Goal: Navigation & Orientation: Find specific page/section

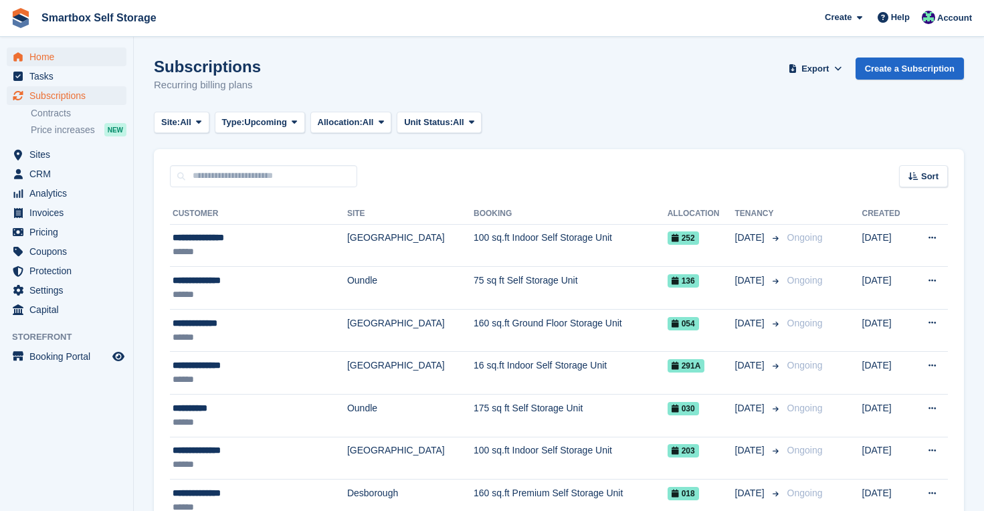
click at [49, 60] on span "Home" at bounding box center [69, 56] width 80 height 19
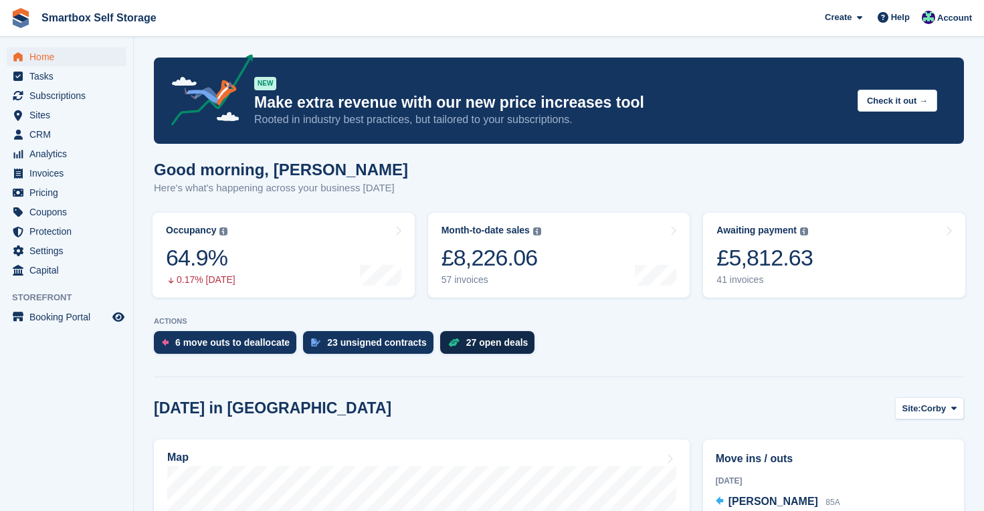
click at [489, 344] on div "27 open deals" at bounding box center [497, 342] width 62 height 11
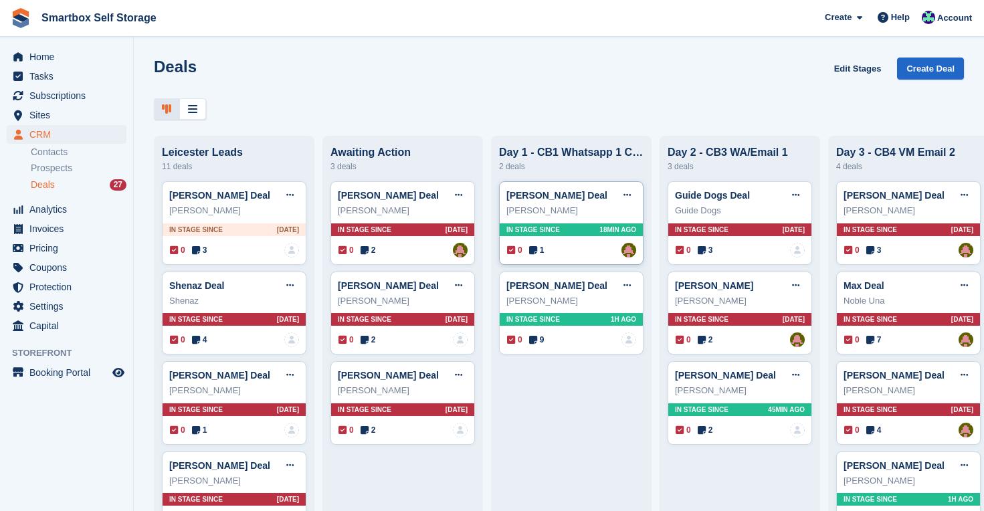
click at [588, 235] on div "In stage since 18MIN AGO" at bounding box center [571, 229] width 143 height 13
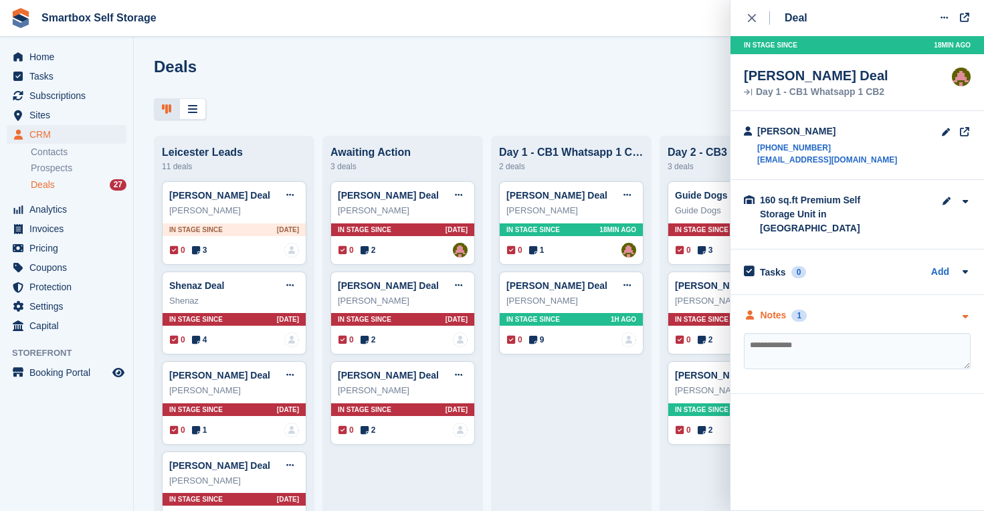
click at [773, 308] on div "Notes" at bounding box center [774, 315] width 26 height 14
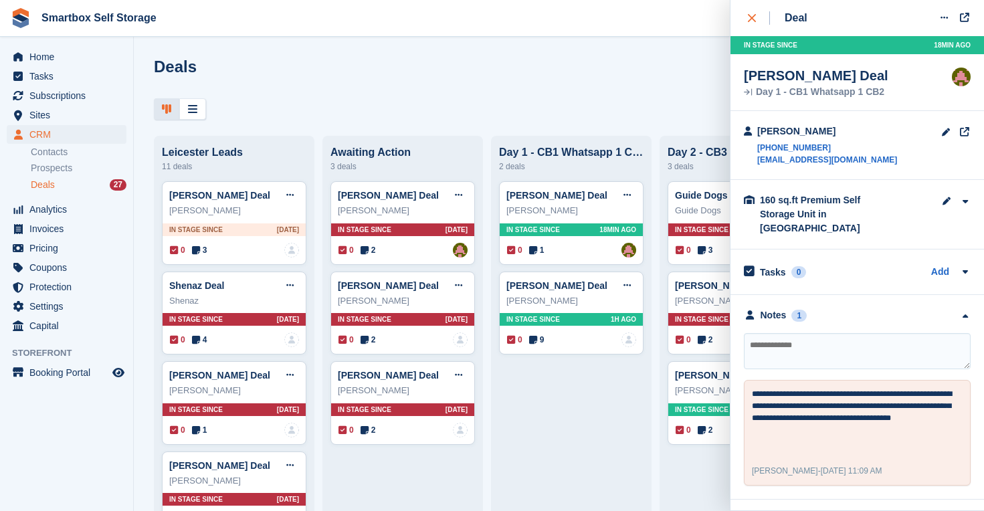
click at [754, 16] on icon "close" at bounding box center [752, 18] width 8 height 8
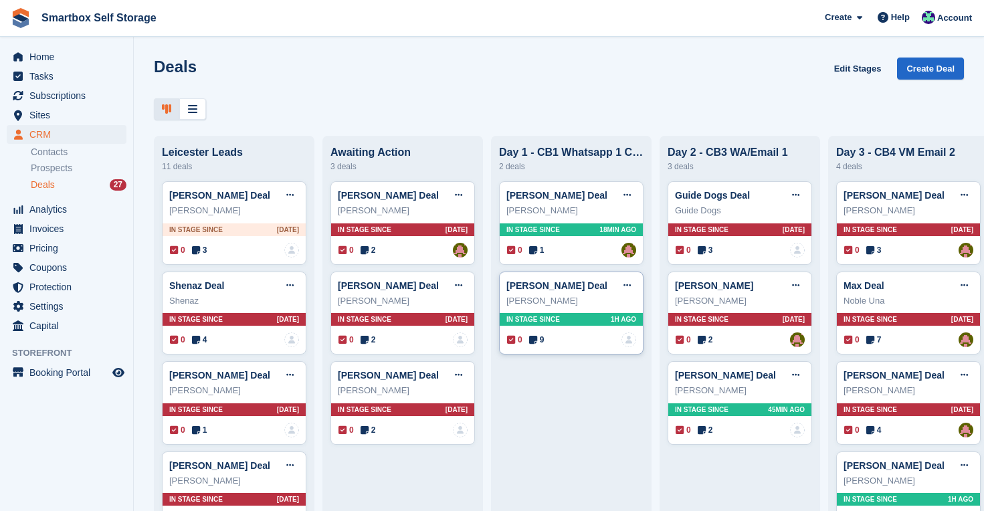
click at [591, 320] on div "In stage since 1H AGO" at bounding box center [571, 319] width 143 height 13
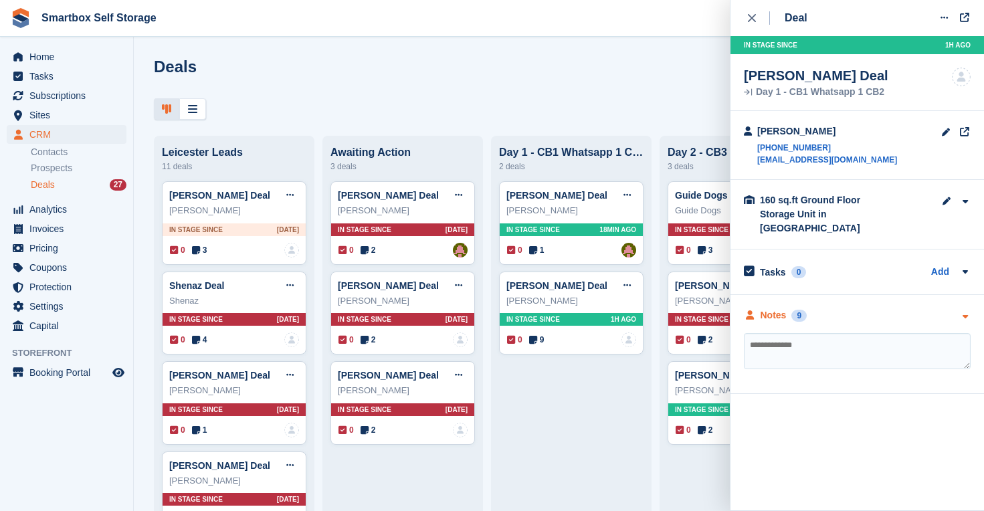
click at [765, 308] on div "Notes" at bounding box center [774, 315] width 26 height 14
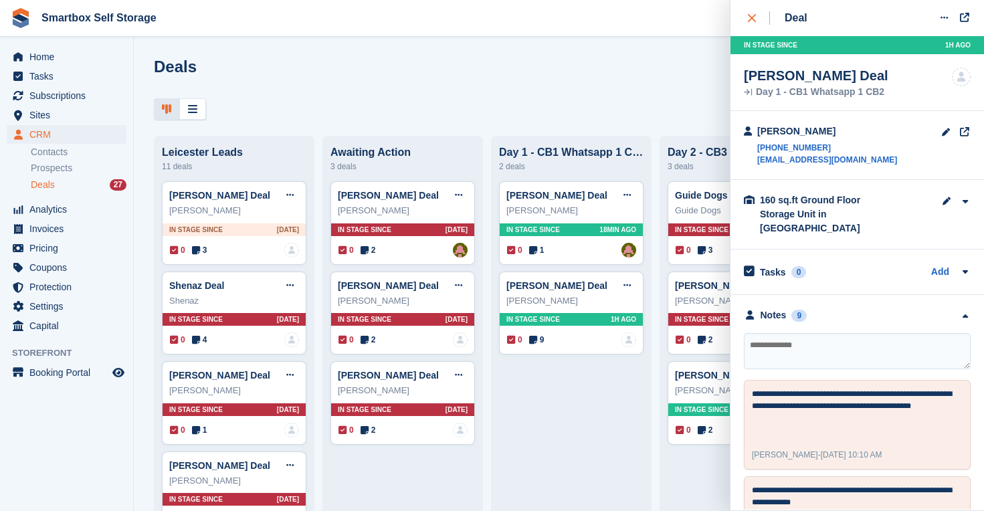
click at [751, 11] on div "close" at bounding box center [759, 17] width 22 height 13
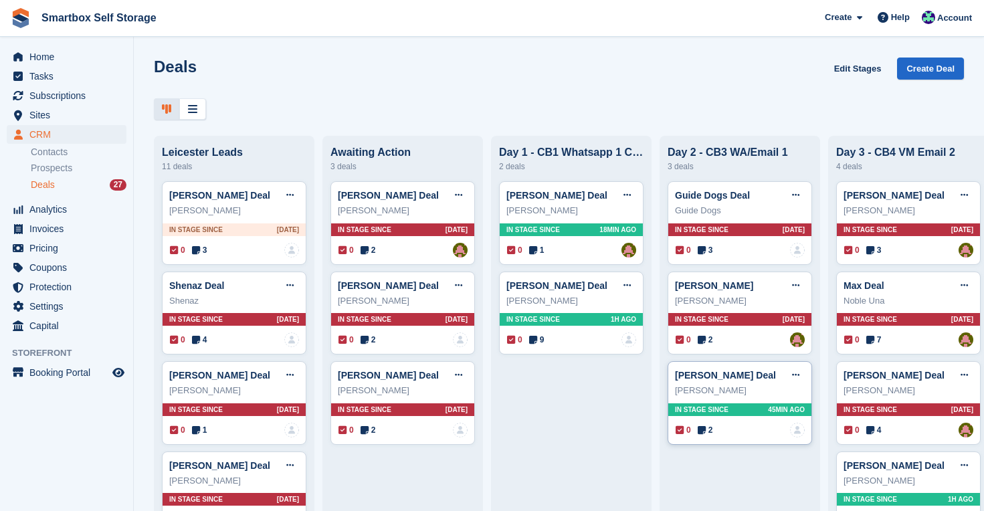
click at [769, 408] on span "45MIN AGO" at bounding box center [786, 410] width 37 height 10
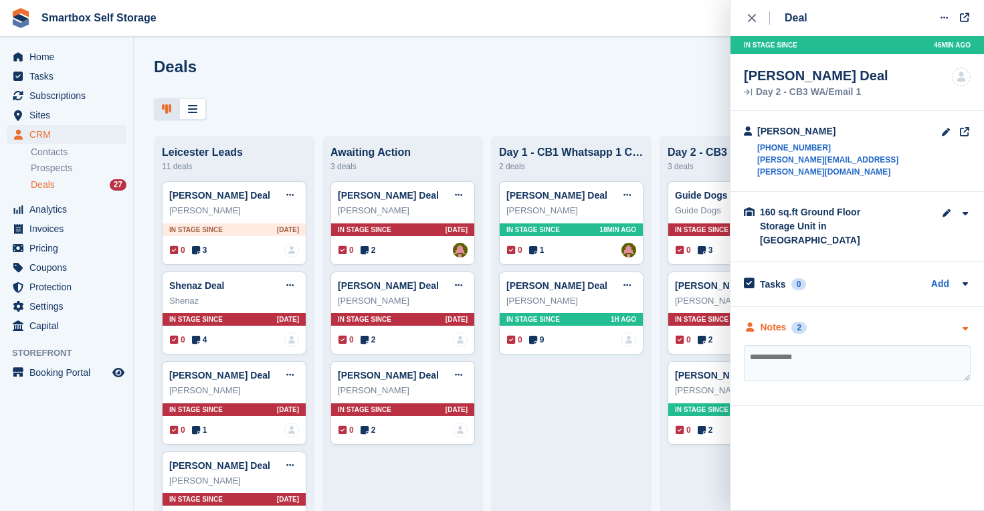
click at [777, 320] on div "Notes" at bounding box center [774, 327] width 26 height 14
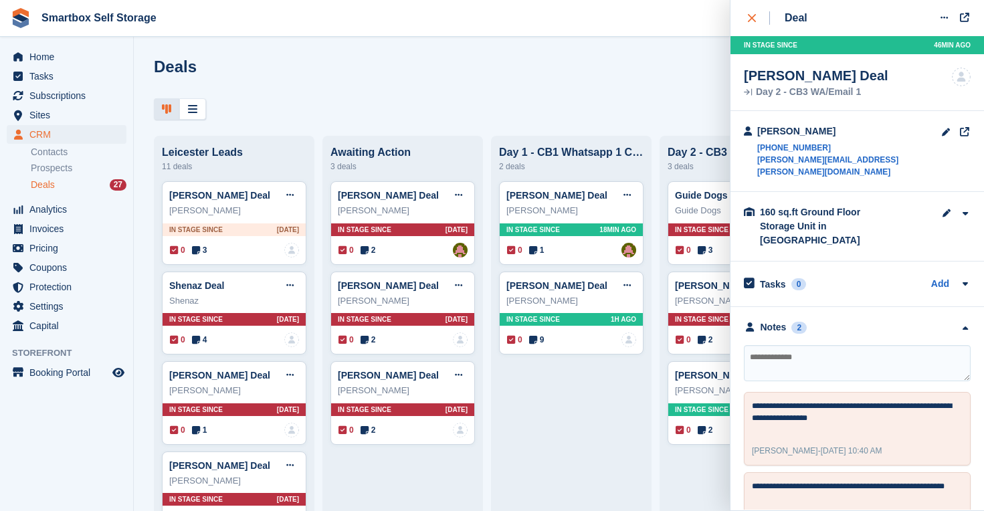
click at [753, 15] on icon "close" at bounding box center [752, 18] width 8 height 8
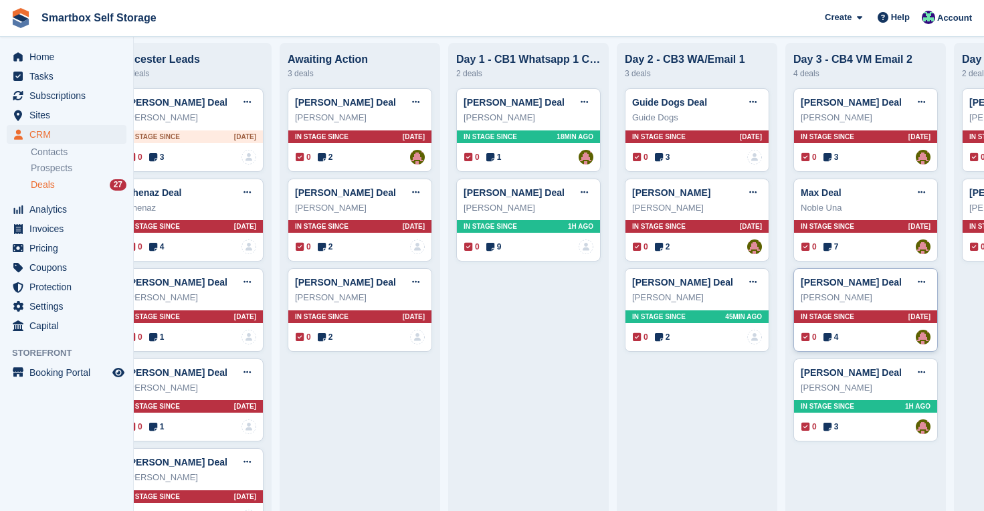
scroll to position [105, 0]
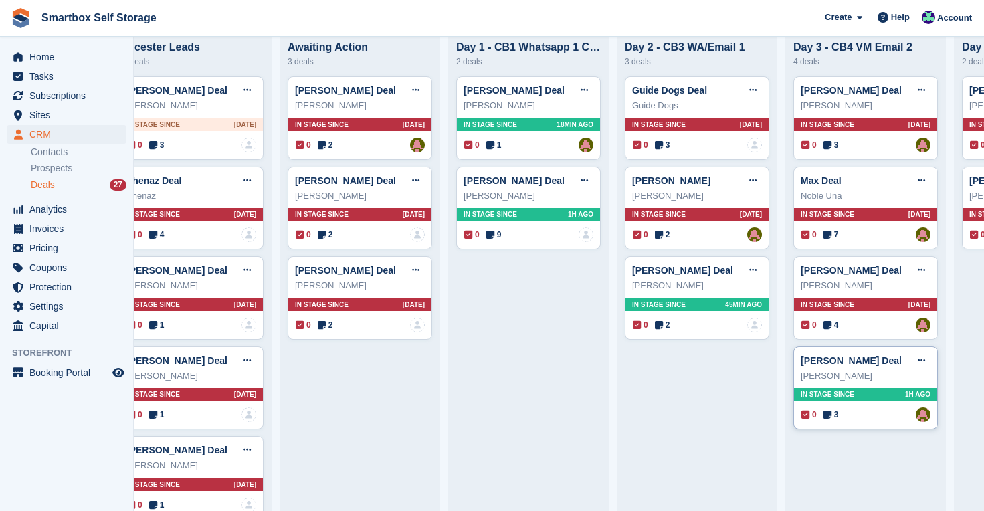
click at [888, 395] on div "In stage since 1H AGO" at bounding box center [865, 394] width 143 height 13
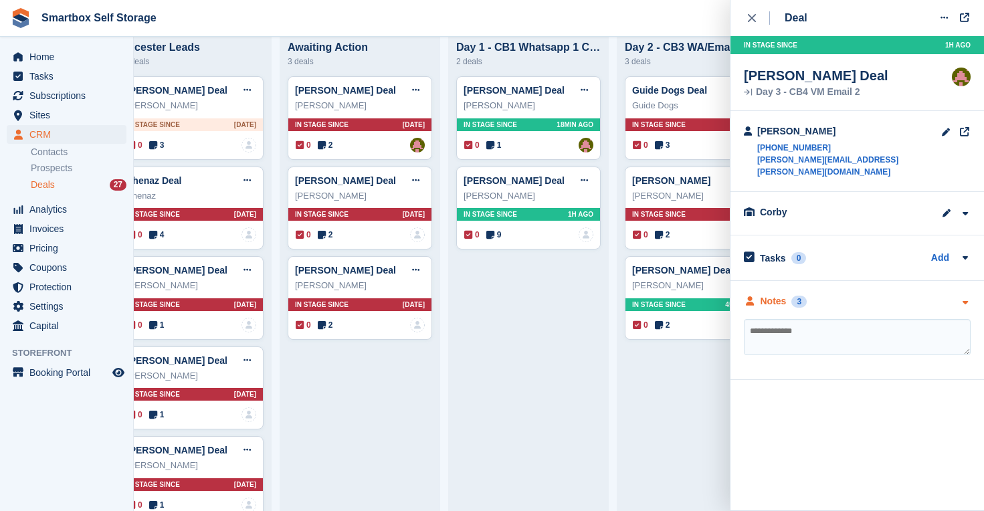
click at [777, 294] on div "Notes" at bounding box center [774, 301] width 26 height 14
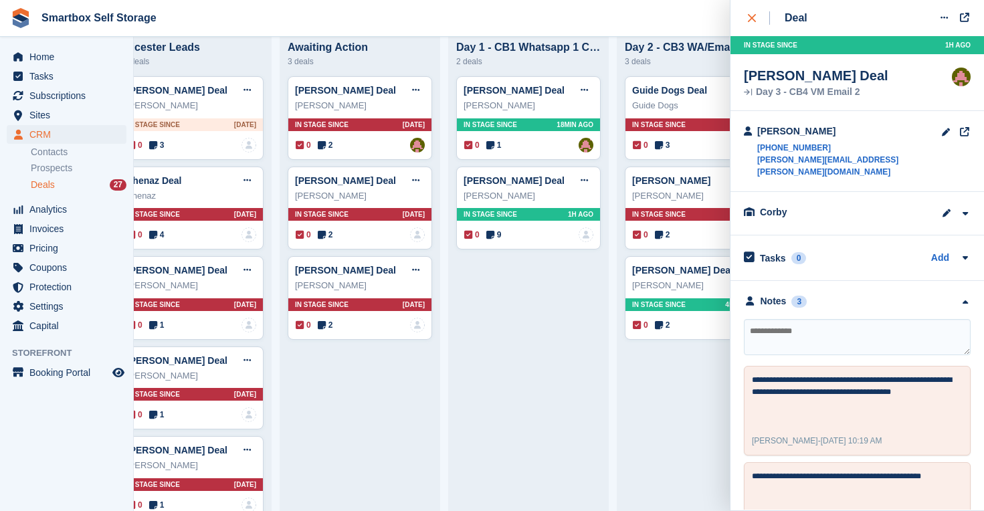
click at [748, 16] on icon "close" at bounding box center [752, 18] width 8 height 8
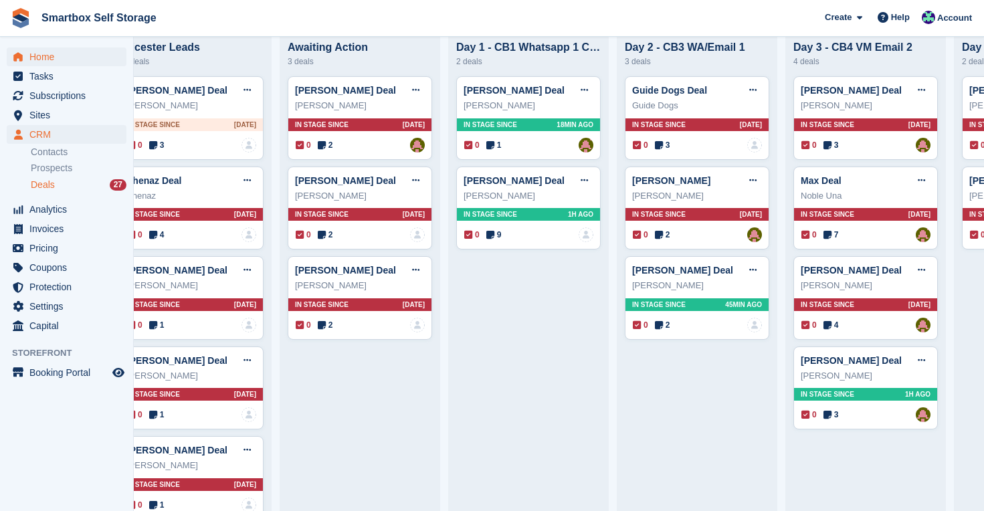
click at [42, 62] on span "Home" at bounding box center [69, 56] width 80 height 19
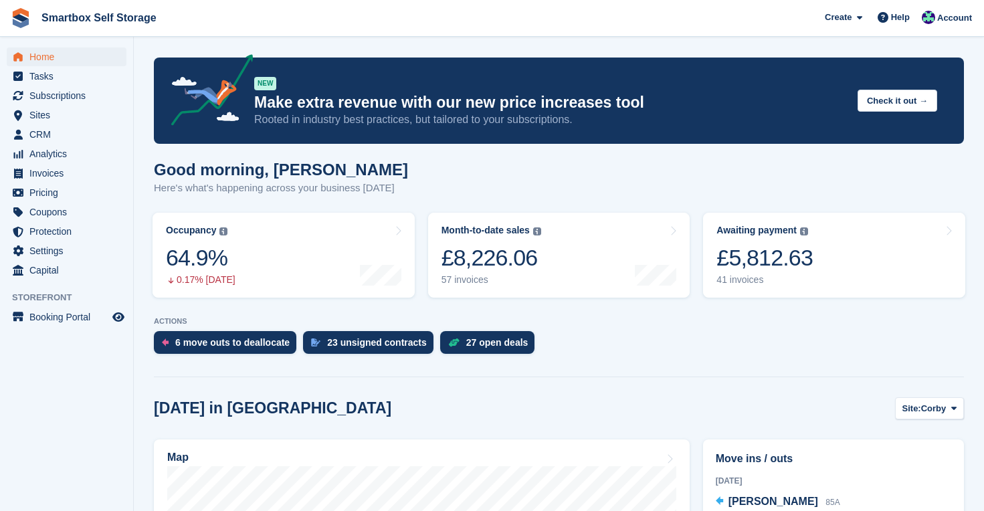
click at [45, 56] on span "Home" at bounding box center [69, 56] width 80 height 19
